Goal: Obtain resource: Download file/media

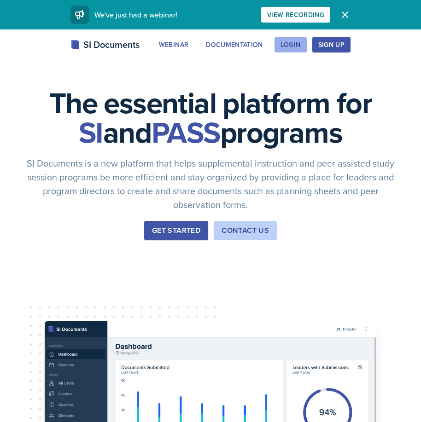
click at [291, 41] on div "Login" at bounding box center [290, 44] width 20 height 7
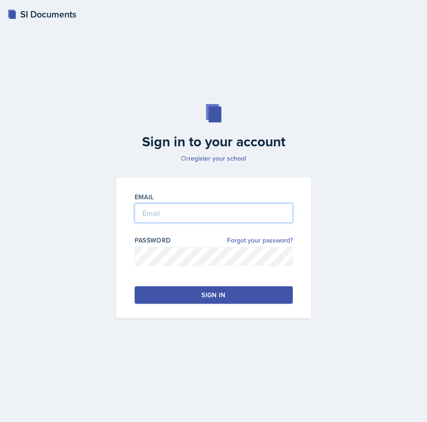
click at [175, 203] on input "email" at bounding box center [214, 212] width 158 height 19
type input "[PERSON_NAME][EMAIL_ADDRESS][PERSON_NAME][DOMAIN_NAME]"
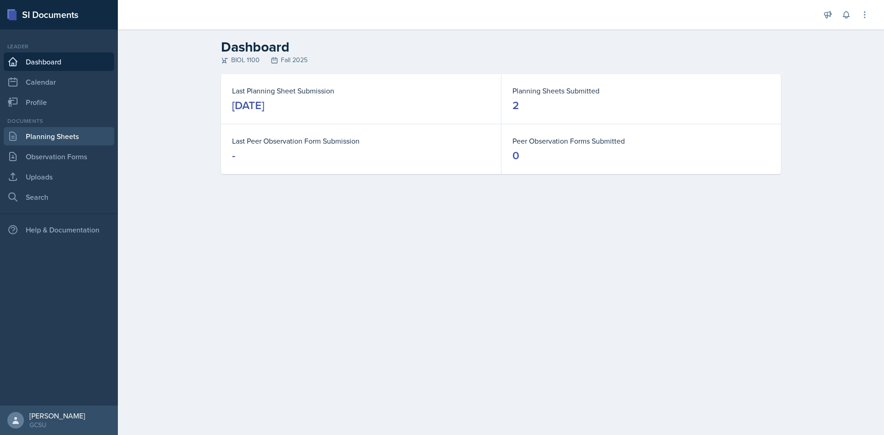
click at [75, 139] on link "Planning Sheets" at bounding box center [59, 136] width 110 height 18
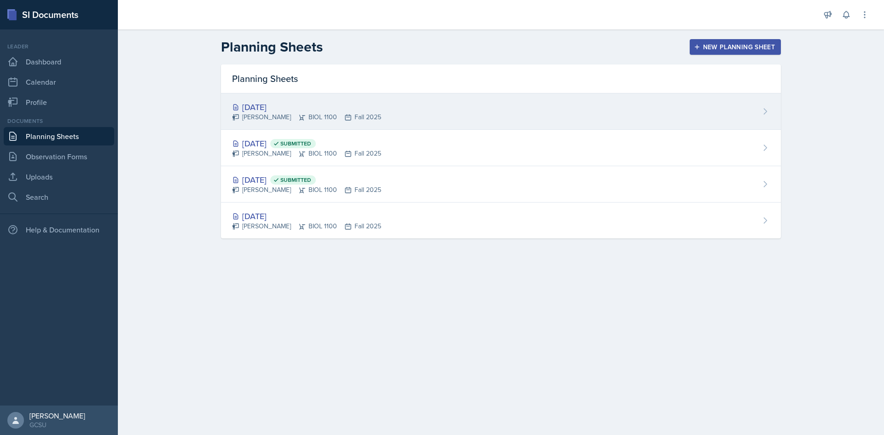
click at [278, 104] on div "[DATE]" at bounding box center [306, 107] width 149 height 12
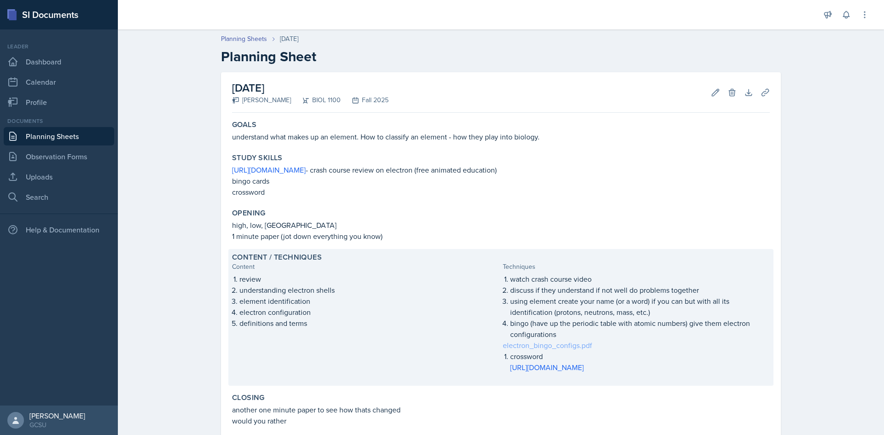
click at [420, 343] on link "electron_bingo_configs.pdf" at bounding box center [546, 345] width 89 height 10
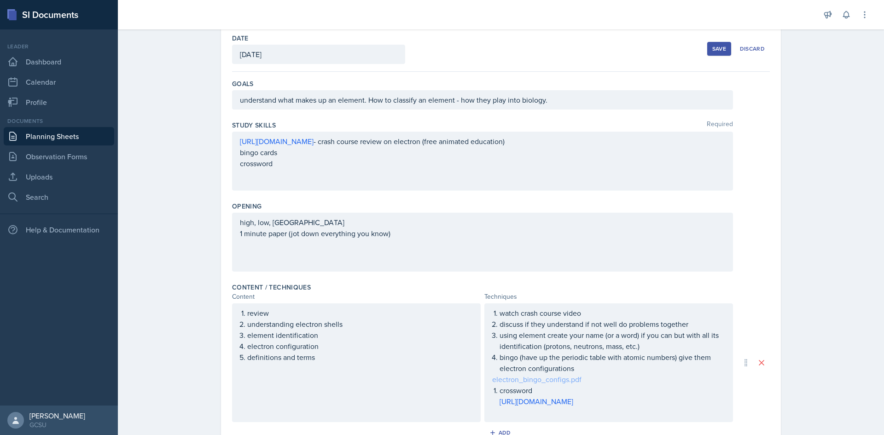
scroll to position [62, 0]
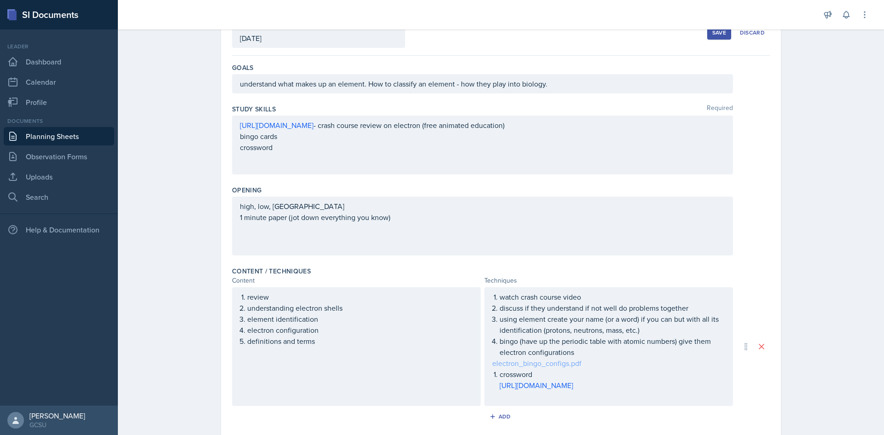
click at [420, 368] on link "electron_bingo_configs.pdf" at bounding box center [536, 363] width 89 height 10
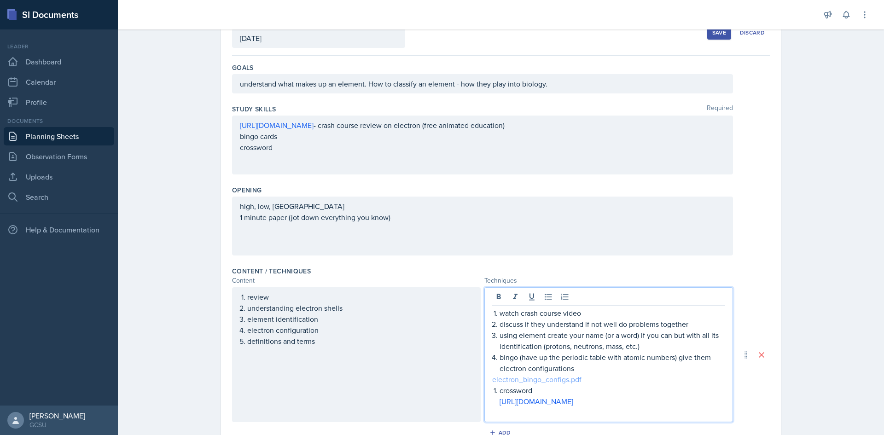
click at [420, 377] on link "electron_bingo_configs.pdf" at bounding box center [536, 379] width 89 height 10
click at [420, 384] on p "electron_bingo_configs.pdf" at bounding box center [608, 379] width 233 height 11
click at [420, 379] on link "electron_bingo_configs.pdf" at bounding box center [536, 379] width 89 height 10
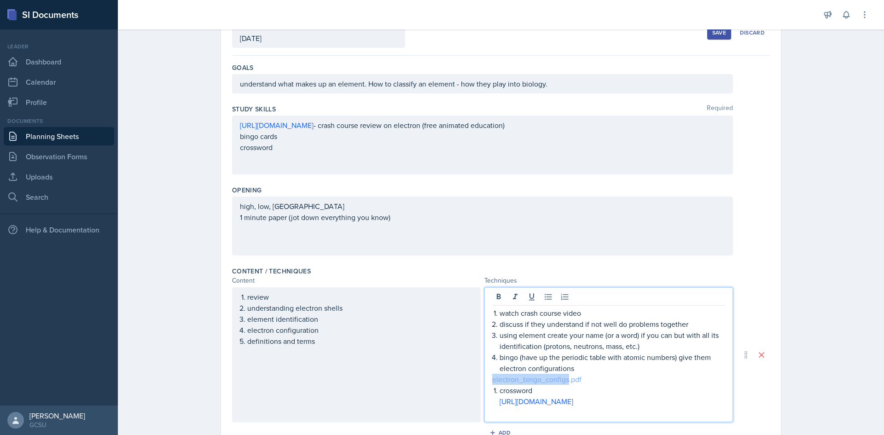
click at [420, 379] on link "electron_bingo_configs.pdf" at bounding box center [536, 379] width 89 height 10
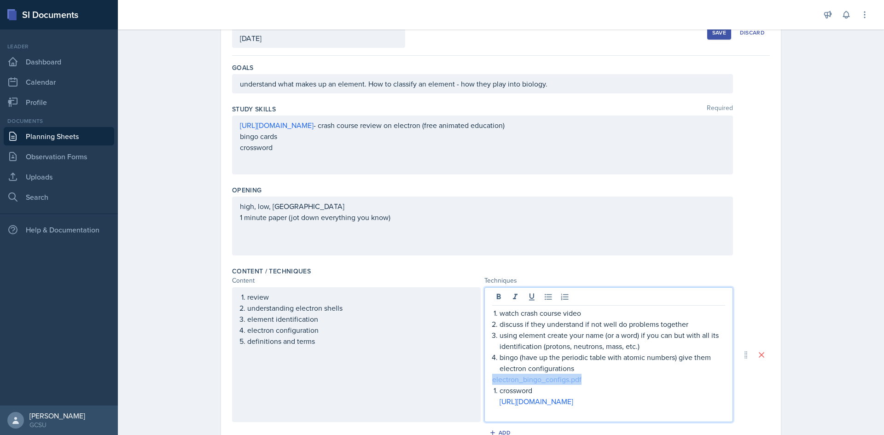
click at [420, 379] on link "electron_bingo_configs.pdf" at bounding box center [536, 379] width 89 height 10
copy link "electron_bingo_configs.pdf"
click at [420, 403] on link "[URL][DOMAIN_NAME]" at bounding box center [536, 401] width 74 height 10
click at [420, 380] on link "electron_bingo_configs.pdf" at bounding box center [536, 379] width 89 height 10
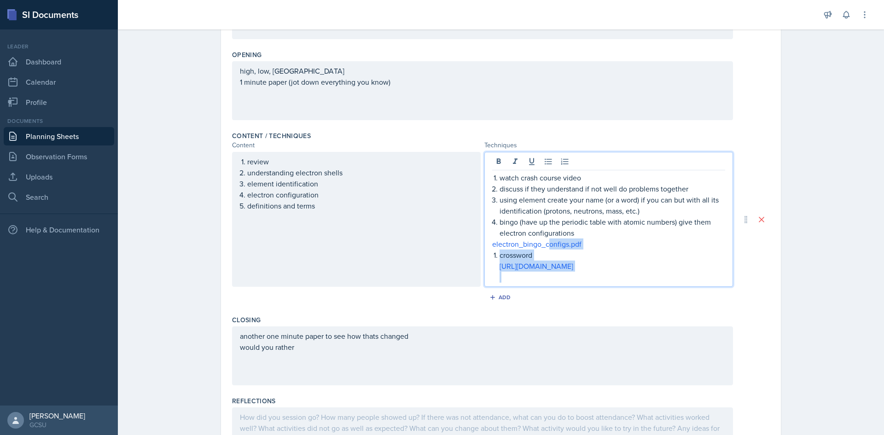
scroll to position [266, 0]
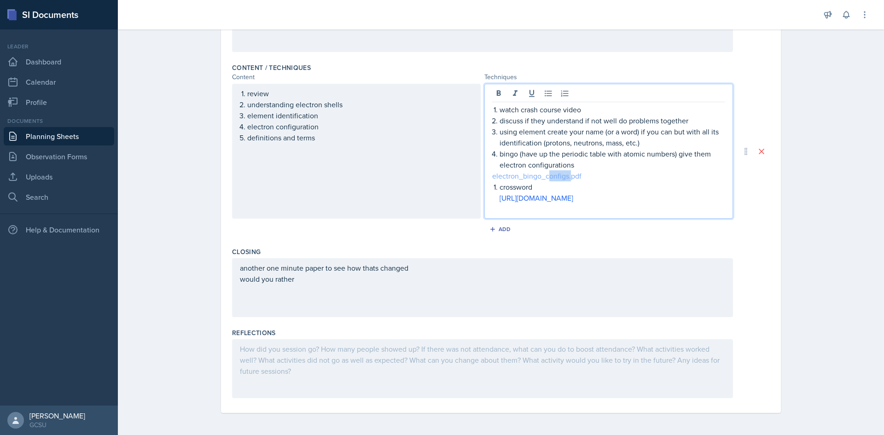
drag, startPoint x: 546, startPoint y: 380, endPoint x: 568, endPoint y: 173, distance: 208.2
click at [420, 173] on link "electron_bingo_configs.pdf" at bounding box center [536, 176] width 89 height 10
click at [420, 176] on p "electron_bingo_configs.pdf" at bounding box center [608, 175] width 233 height 11
click at [420, 248] on div "Closing" at bounding box center [500, 251] width 537 height 9
click at [420, 174] on link "electron_bingo_configs.pdf" at bounding box center [536, 176] width 89 height 10
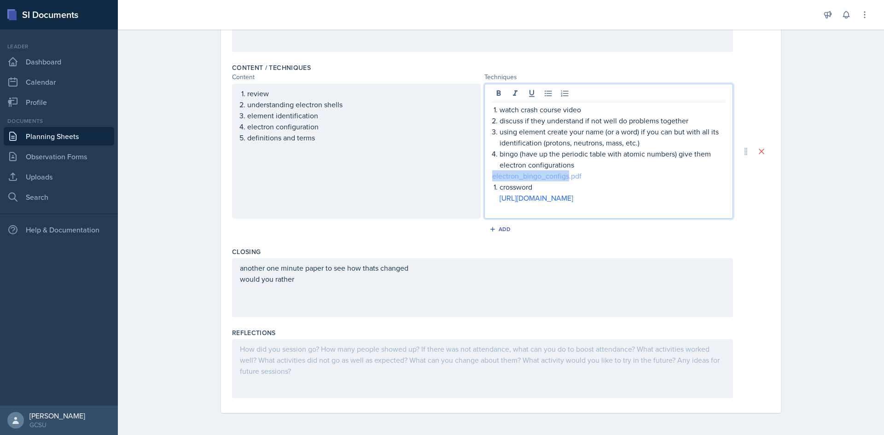
click at [420, 174] on link "electron_bingo_configs.pdf" at bounding box center [536, 176] width 89 height 10
click at [395, 233] on div "Add" at bounding box center [500, 230] width 537 height 17
drag, startPoint x: 541, startPoint y: 170, endPoint x: 550, endPoint y: 172, distance: 9.5
